Goal: Navigation & Orientation: Find specific page/section

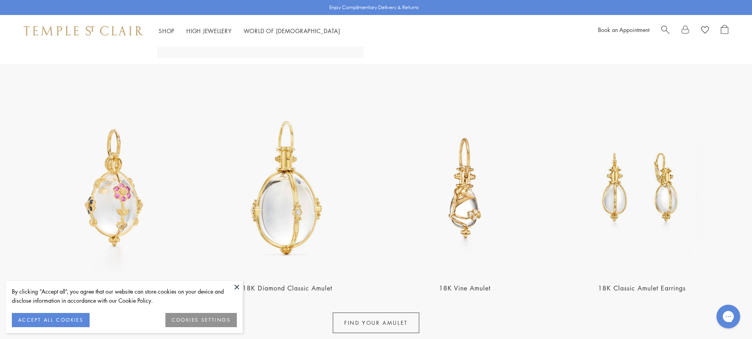
scroll to position [276, 0]
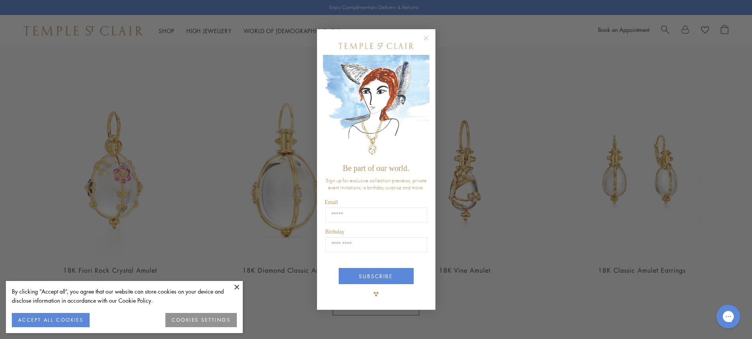
click at [427, 39] on circle "Close dialog" at bounding box center [425, 37] width 9 height 9
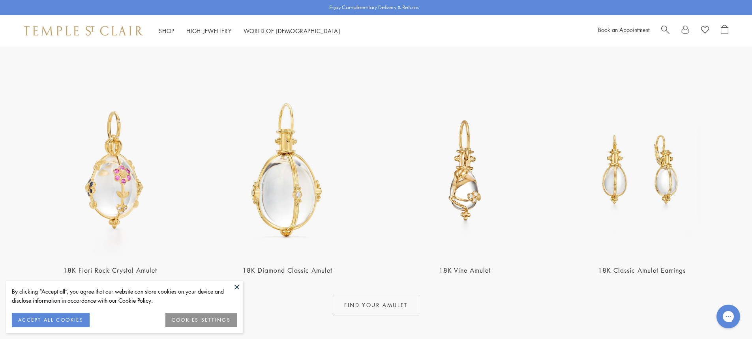
click at [236, 289] on button at bounding box center [237, 287] width 12 height 12
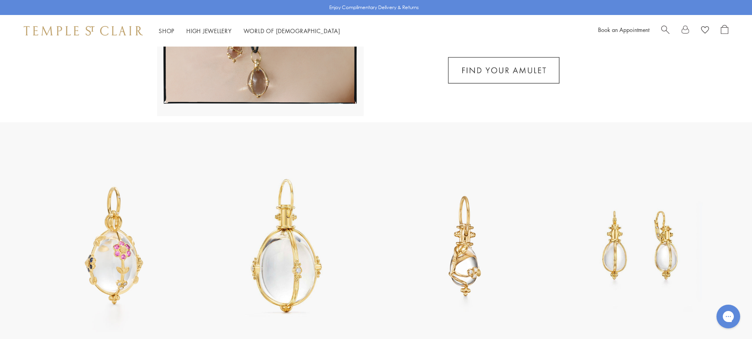
scroll to position [197, 0]
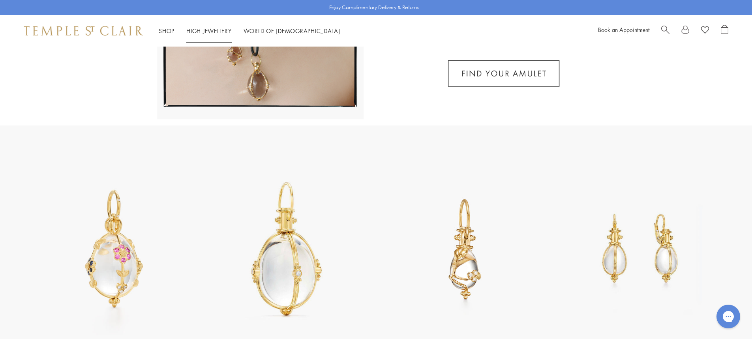
click at [219, 32] on link "High Jewellery High Jewellery" at bounding box center [208, 31] width 45 height 8
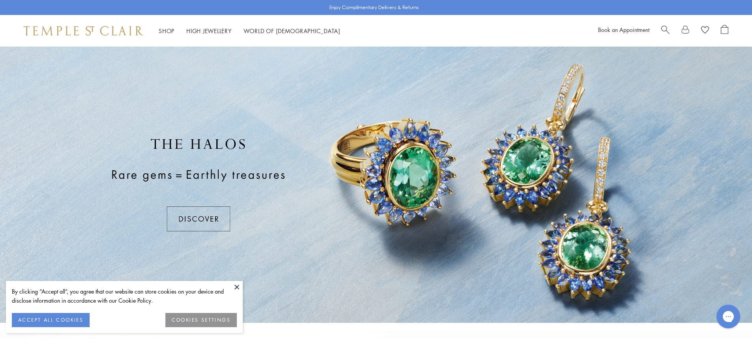
click at [240, 287] on button at bounding box center [237, 287] width 12 height 12
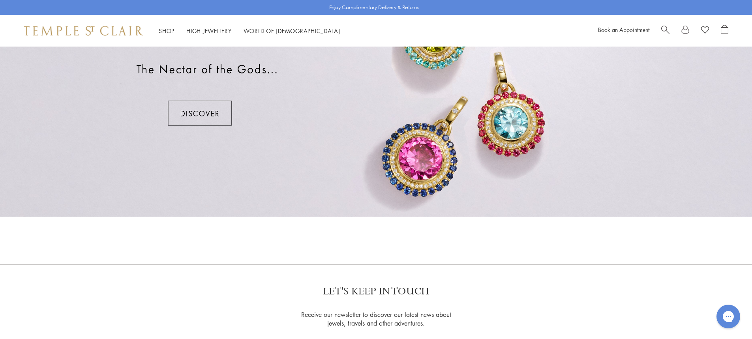
scroll to position [673, 0]
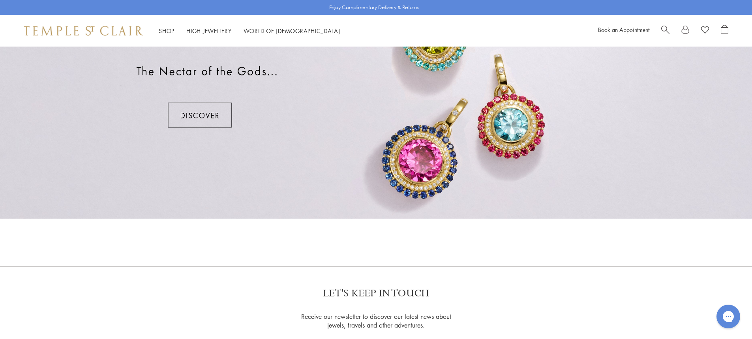
click at [196, 111] on div at bounding box center [376, 80] width 752 height 276
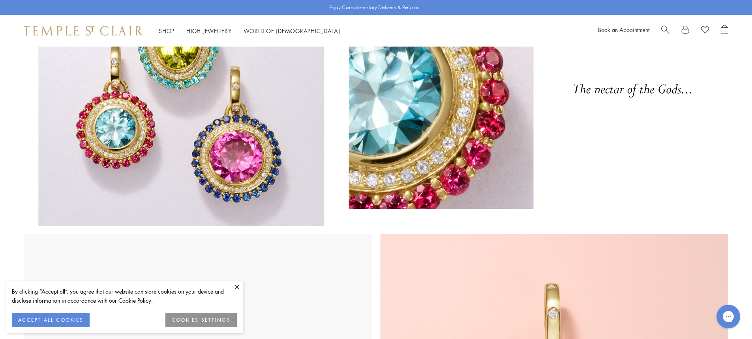
scroll to position [79, 0]
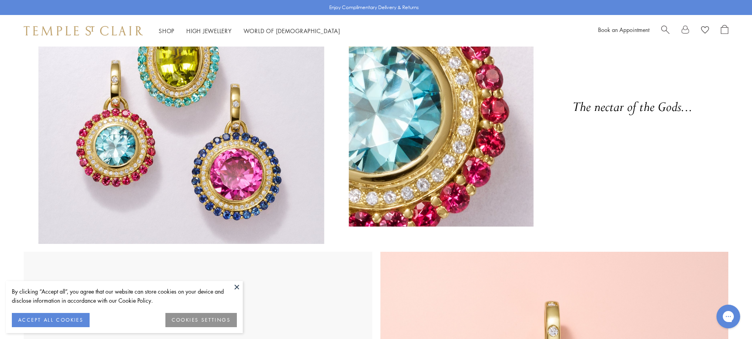
click at [235, 288] on button at bounding box center [237, 287] width 12 height 12
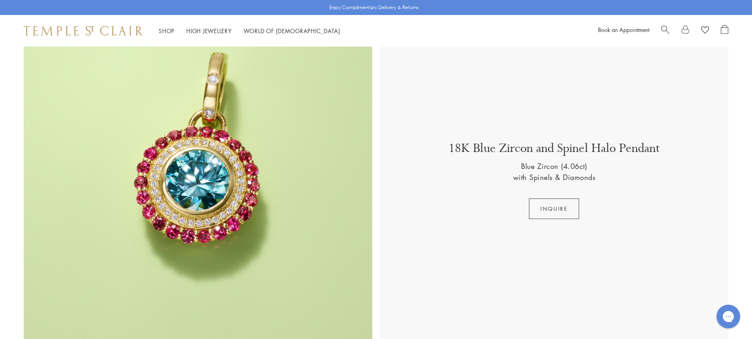
scroll to position [671, 0]
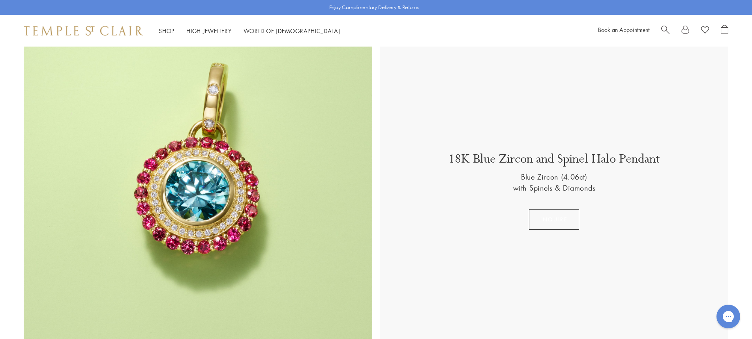
click at [553, 211] on button "inquire" at bounding box center [554, 219] width 50 height 21
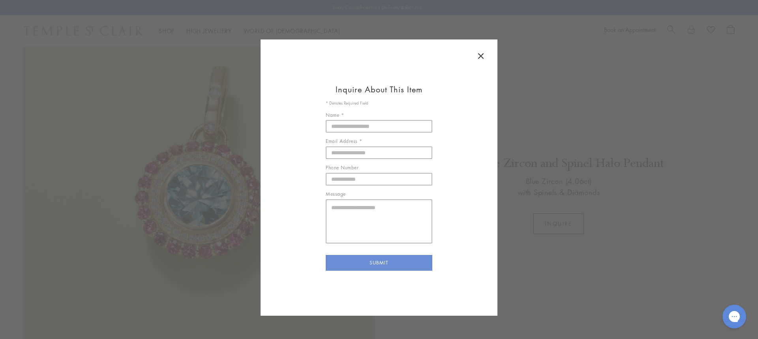
click at [482, 54] on icon at bounding box center [480, 55] width 9 height 9
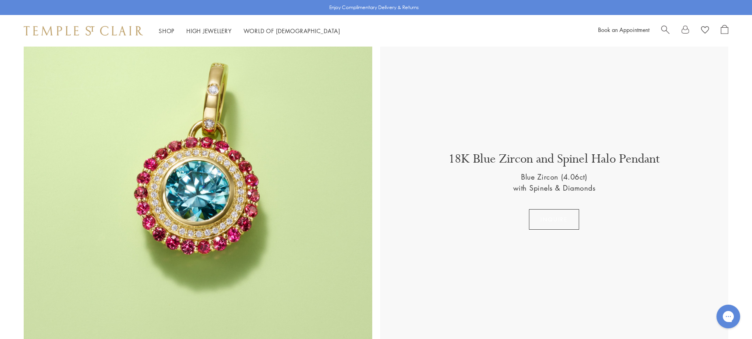
click at [548, 216] on button "inquire" at bounding box center [554, 219] width 50 height 21
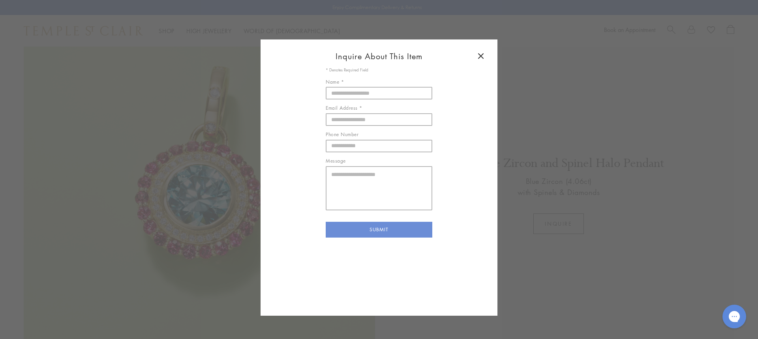
click at [481, 53] on icon at bounding box center [480, 55] width 9 height 9
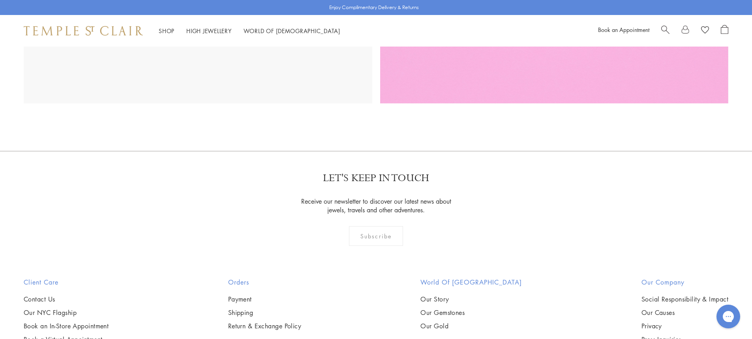
scroll to position [2016, 0]
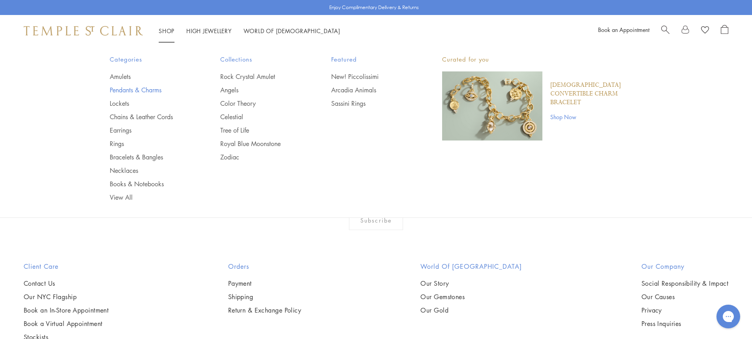
click at [146, 89] on link "Pendants & Charms" at bounding box center [149, 90] width 79 height 9
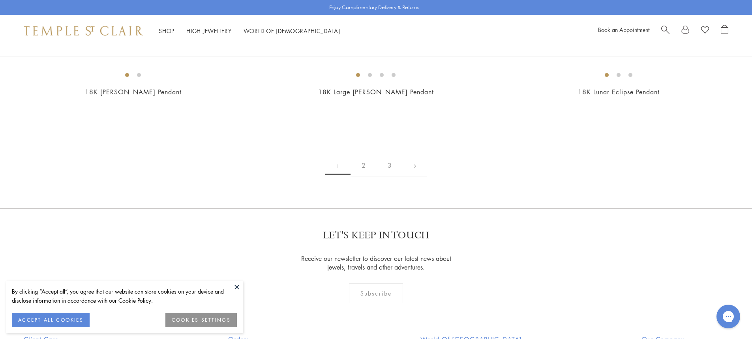
scroll to position [1499, 0]
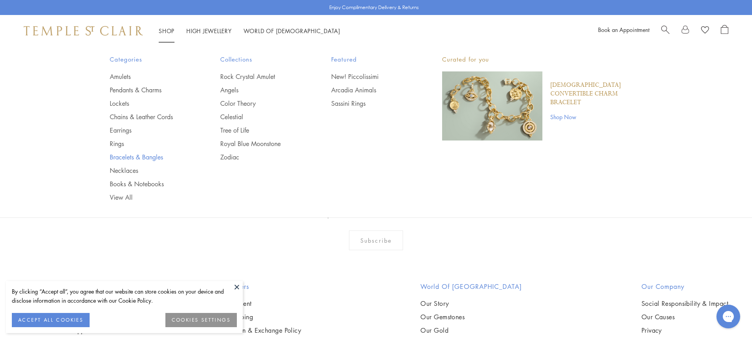
click at [139, 159] on link "Bracelets & Bangles" at bounding box center [149, 157] width 79 height 9
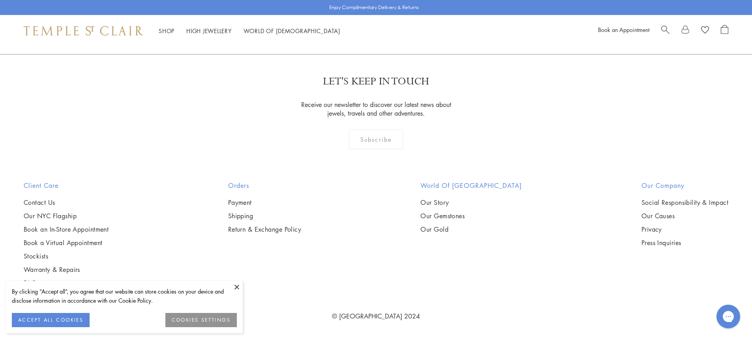
scroll to position [3050, 0]
